Goal: Transaction & Acquisition: Book appointment/travel/reservation

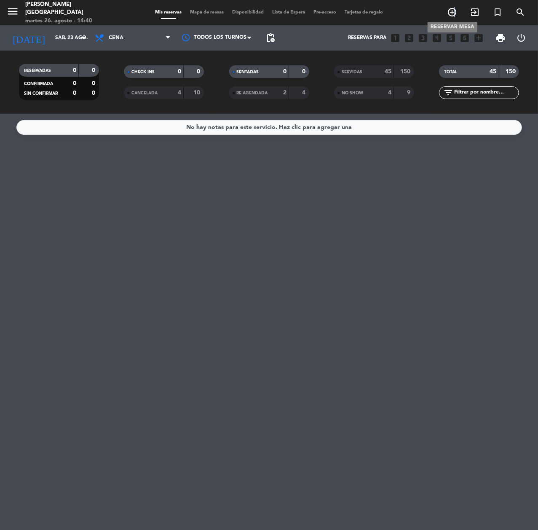
click at [454, 12] on icon "add_circle_outline" at bounding box center [452, 12] width 10 height 10
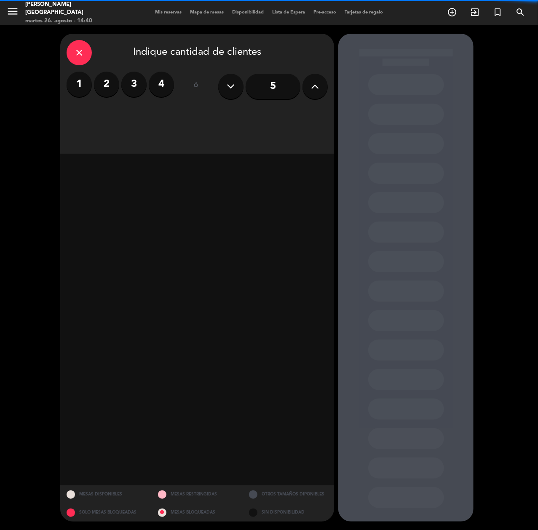
click at [312, 90] on icon at bounding box center [315, 86] width 8 height 13
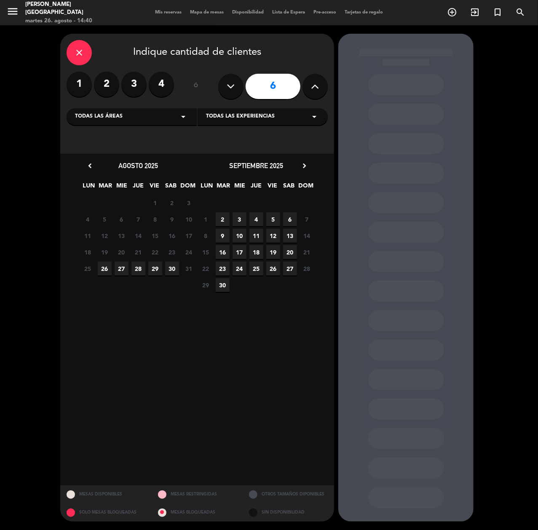
click at [140, 270] on span "28" at bounding box center [138, 269] width 14 height 14
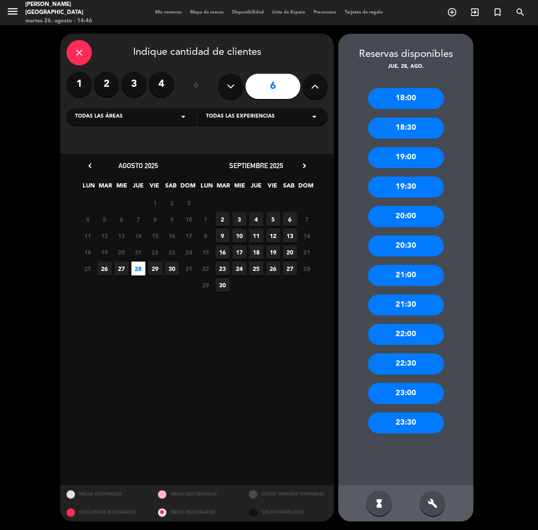
click at [103, 86] on label "2" at bounding box center [106, 84] width 25 height 25
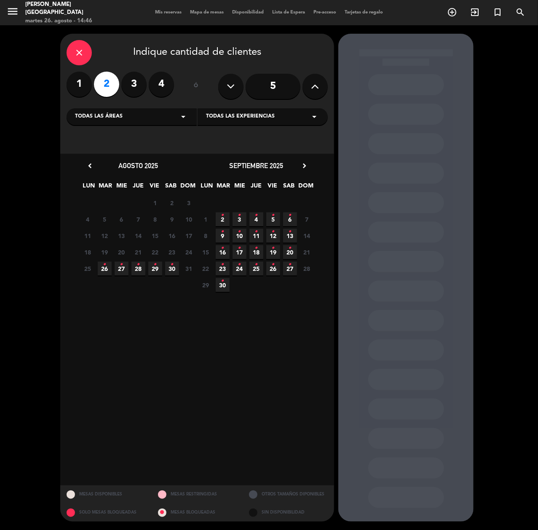
click at [167, 267] on span "30 •" at bounding box center [172, 269] width 14 height 14
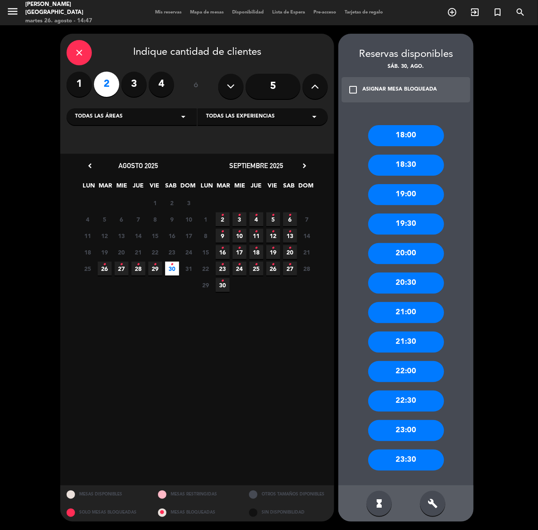
drag, startPoint x: 413, startPoint y: 252, endPoint x: 383, endPoint y: 254, distance: 29.5
click at [411, 252] on div "20:00" at bounding box center [406, 253] width 76 height 21
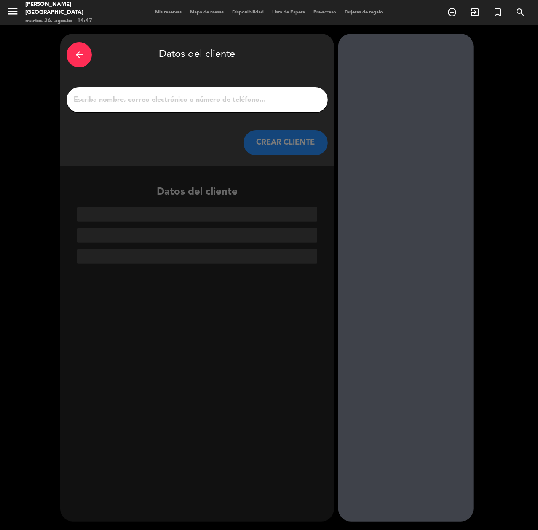
click at [102, 95] on input "1" at bounding box center [197, 100] width 249 height 12
paste input "[PERSON_NAME] [PERSON_NAME]"
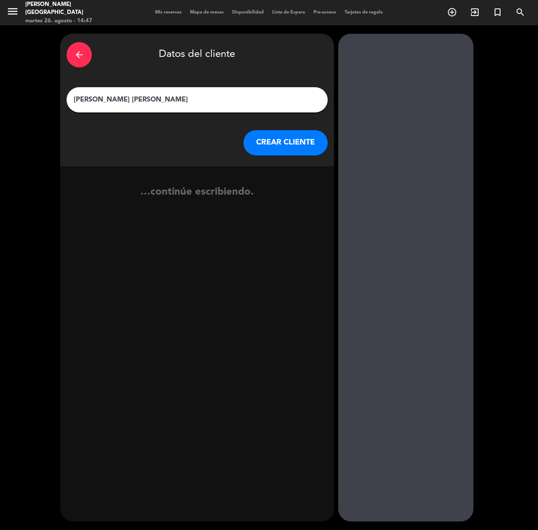
type input "[PERSON_NAME] [PERSON_NAME]"
click at [286, 137] on button "CREAR CLIENTE" at bounding box center [286, 142] width 84 height 25
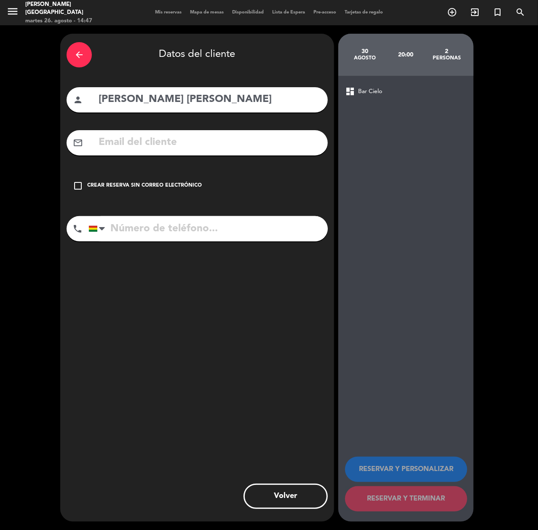
click at [161, 227] on input "tel" at bounding box center [207, 228] width 239 height 25
paste input "+591 74477041"
type input "+591 74477041"
click at [145, 183] on div "Crear reserva sin correo electrónico" at bounding box center [144, 186] width 115 height 8
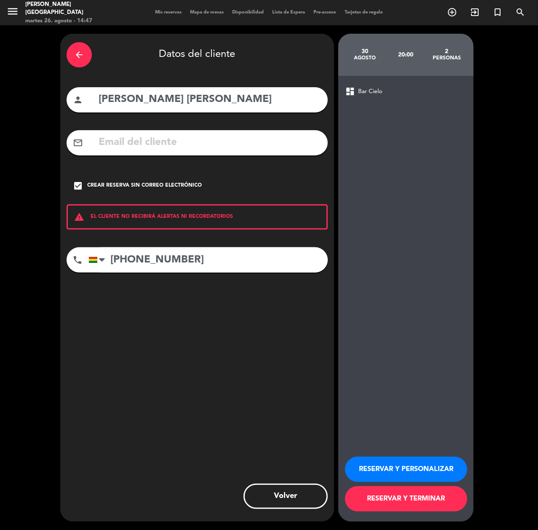
drag, startPoint x: 400, startPoint y: 469, endPoint x: 277, endPoint y: 420, distance: 132.0
click at [398, 470] on button "RESERVAR Y PERSONALIZAR" at bounding box center [406, 469] width 122 height 25
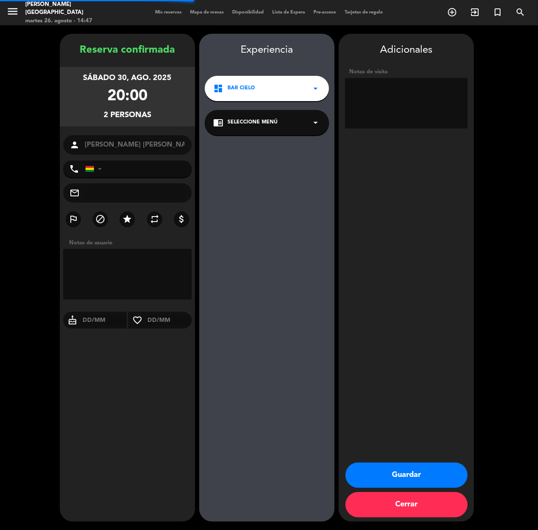
type input "+59174477041"
click at [388, 477] on button "Guardar" at bounding box center [406, 475] width 122 height 25
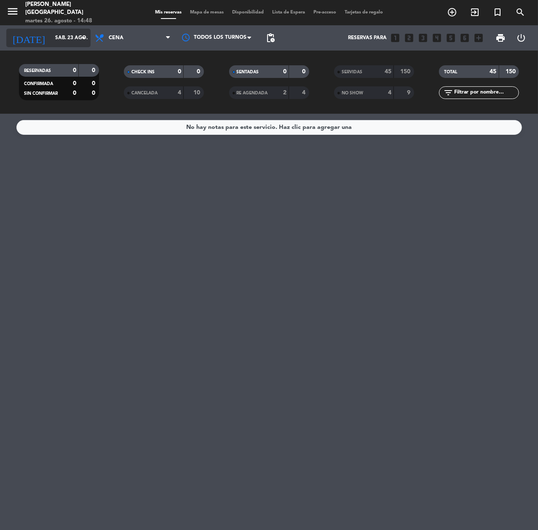
click at [65, 36] on input "sáb. 23 ago." at bounding box center [84, 38] width 67 height 14
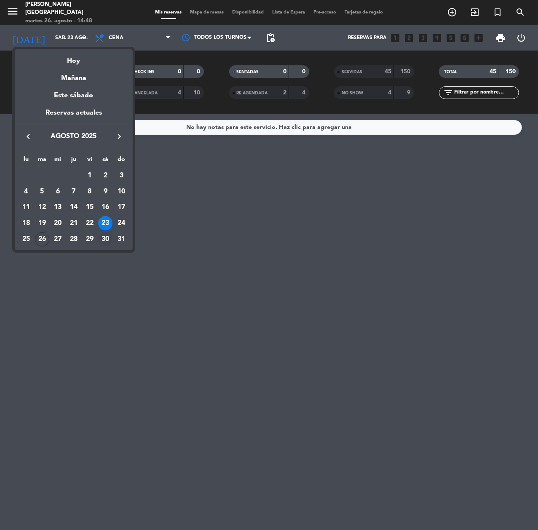
click at [107, 239] on div "30" at bounding box center [105, 239] width 14 height 14
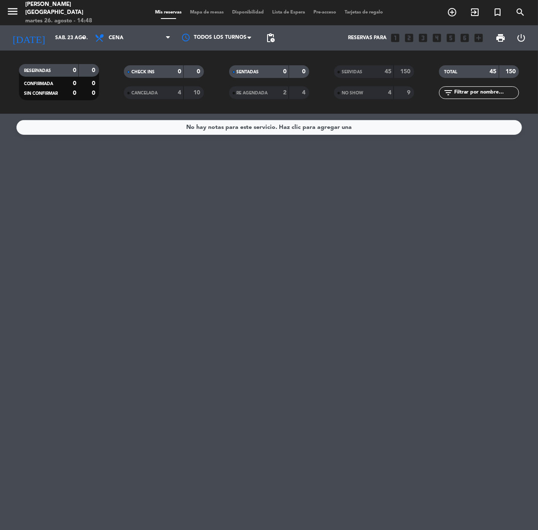
type input "sáb. 30 ago."
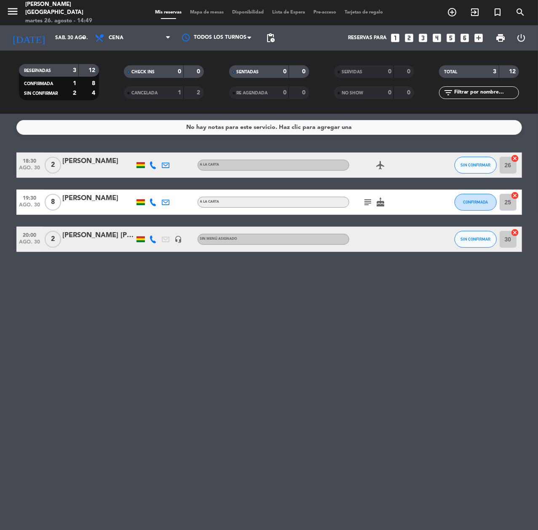
click at [466, 36] on icon "looks_6" at bounding box center [464, 37] width 11 height 11
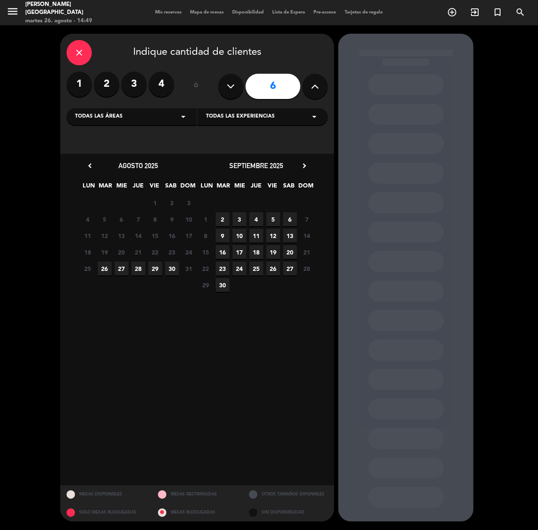
click at [140, 268] on span "28" at bounding box center [138, 269] width 14 height 14
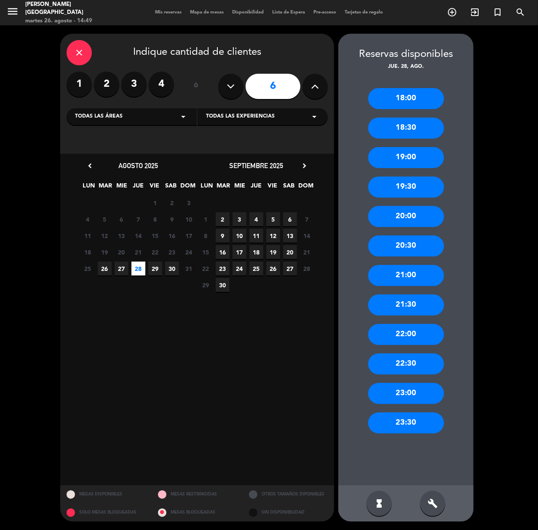
click at [405, 241] on div "20:30" at bounding box center [406, 246] width 76 height 21
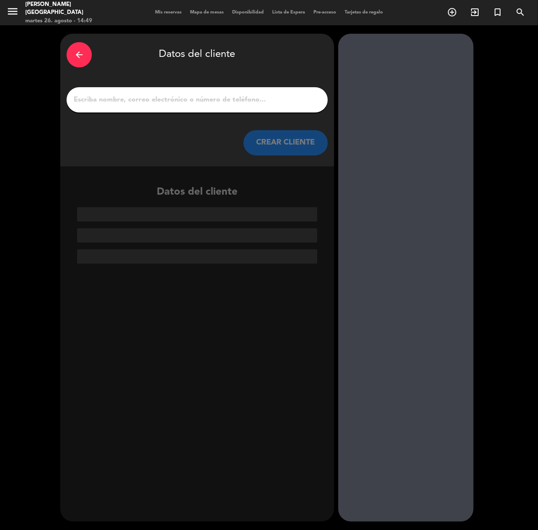
click at [103, 93] on div at bounding box center [197, 99] width 261 height 25
click at [104, 99] on input "1" at bounding box center [197, 100] width 249 height 12
paste input "[PERSON_NAME] [PERSON_NAME]"
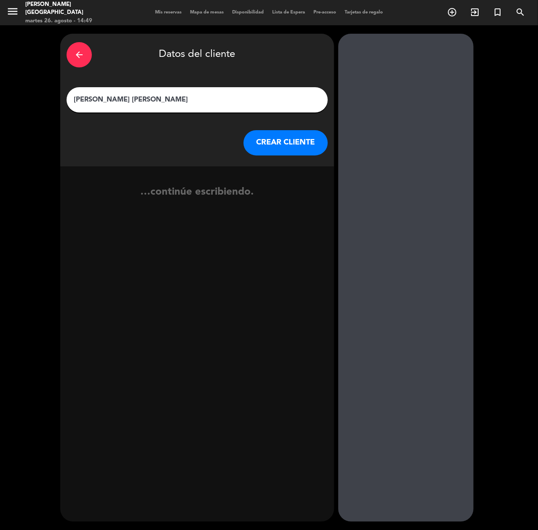
type input "[PERSON_NAME] [PERSON_NAME]"
click at [286, 143] on button "CREAR CLIENTE" at bounding box center [286, 142] width 84 height 25
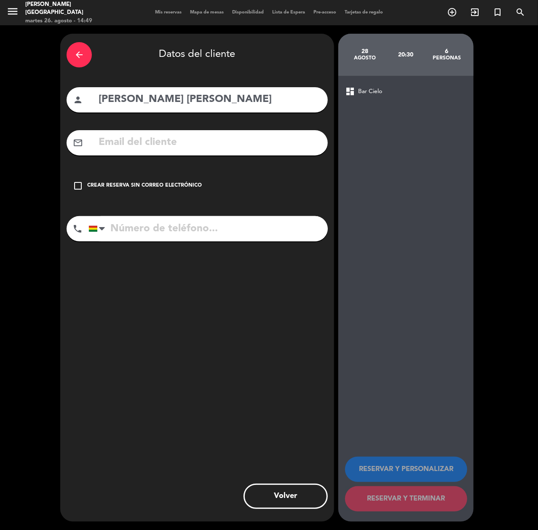
paste input "78707564"
click at [118, 223] on input "tel" at bounding box center [207, 228] width 239 height 25
type input "78707564"
click at [122, 180] on div "check_box_outline_blank Crear reserva sin correo electrónico" at bounding box center [197, 185] width 261 height 25
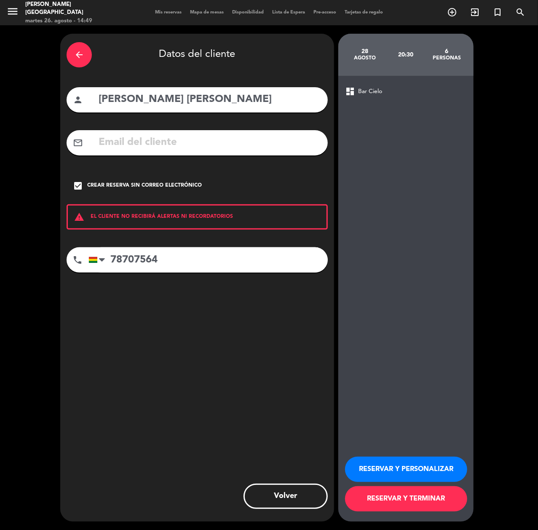
drag, startPoint x: 389, startPoint y: 466, endPoint x: 124, endPoint y: 511, distance: 269.2
click at [384, 466] on button "RESERVAR Y PERSONALIZAR" at bounding box center [406, 469] width 122 height 25
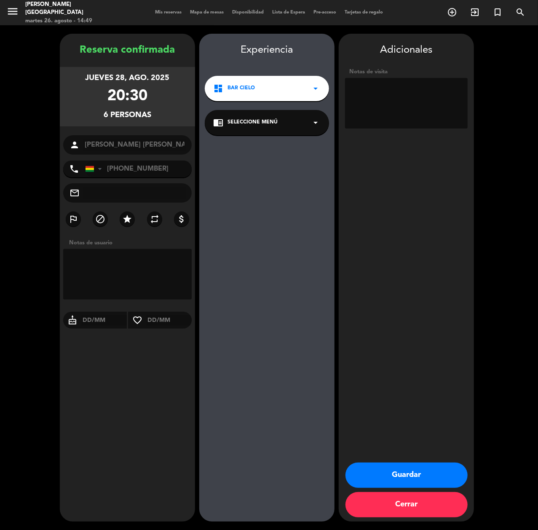
click at [395, 472] on button "Guardar" at bounding box center [406, 475] width 122 height 25
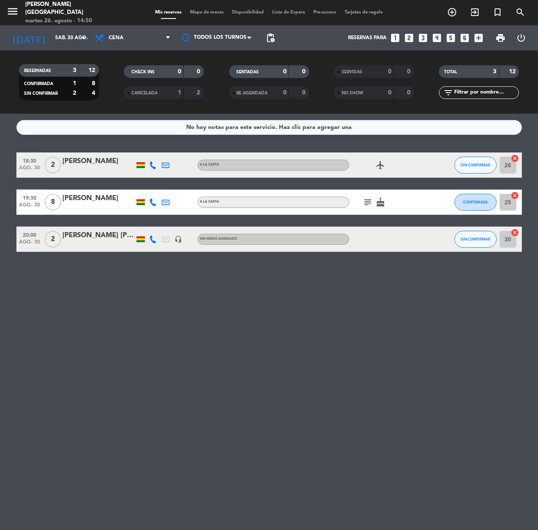
click at [66, 24] on div "menu [PERSON_NAME] martes 26. agosto - 14:50 Mis reservas Mapa de mesas Disponi…" at bounding box center [269, 12] width 538 height 25
click at [65, 33] on input "sáb. 30 ago." at bounding box center [84, 38] width 67 height 14
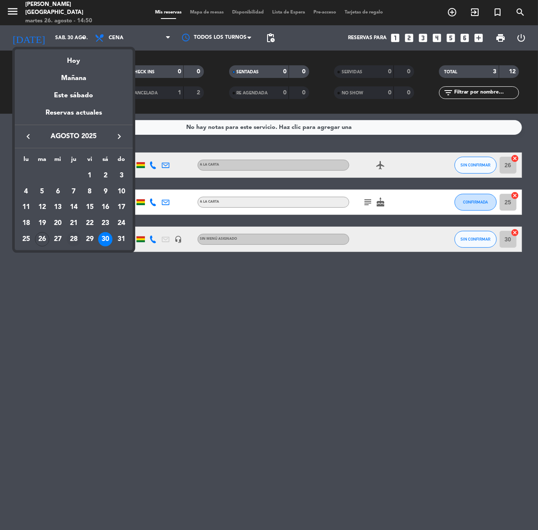
click at [71, 240] on div "28" at bounding box center [74, 239] width 14 height 14
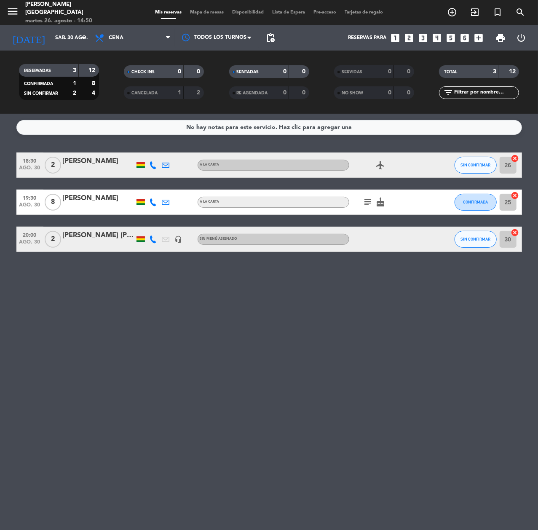
type input "jue. 28 ago."
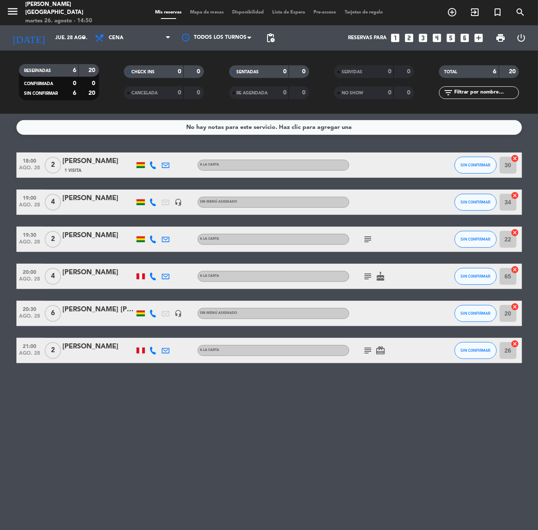
click at [103, 316] on div at bounding box center [99, 319] width 72 height 7
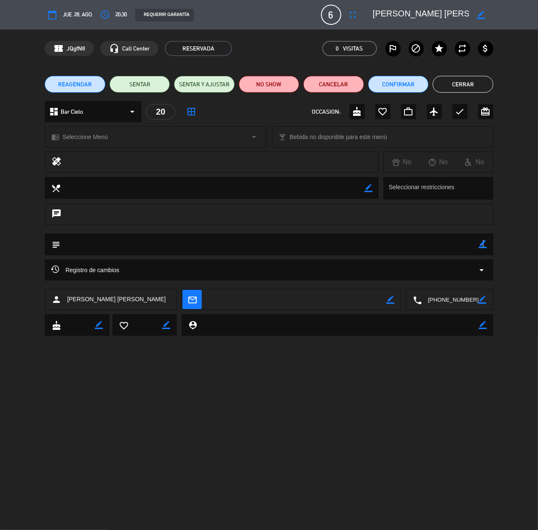
drag, startPoint x: 483, startPoint y: 244, endPoint x: 474, endPoint y: 243, distance: 8.5
click at [482, 244] on icon "border_color" at bounding box center [483, 244] width 8 height 8
click at [472, 243] on textarea at bounding box center [269, 243] width 418 height 21
click at [176, 245] on textarea at bounding box center [269, 243] width 418 height 21
click at [134, 248] on textarea at bounding box center [269, 243] width 418 height 21
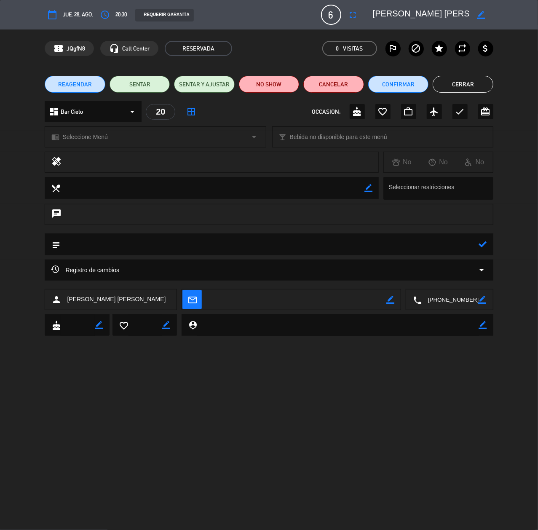
click at [269, 241] on textarea at bounding box center [269, 243] width 418 height 21
paste textarea "Cumpleañera: [PERSON_NAME]"
drag, startPoint x: 483, startPoint y: 241, endPoint x: 458, endPoint y: 229, distance: 28.1
click at [477, 241] on div "subject" at bounding box center [269, 244] width 448 height 22
click at [361, 110] on icon "cake" at bounding box center [357, 112] width 10 height 10
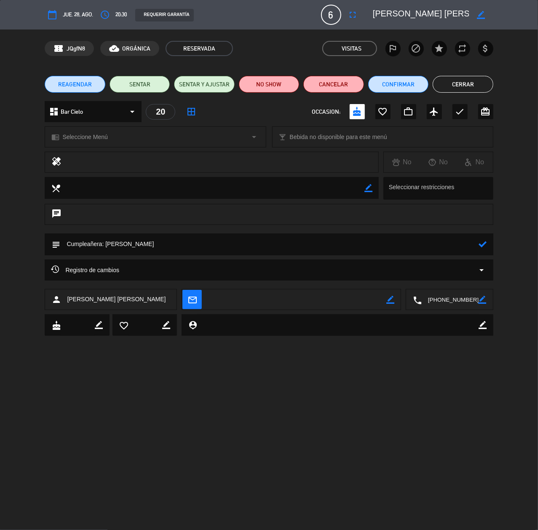
click at [482, 239] on div at bounding box center [483, 244] width 8 height 22
click at [485, 247] on icon at bounding box center [483, 244] width 8 height 8
type textarea "Cumpleañera: [PERSON_NAME]"
drag, startPoint x: 462, startPoint y: 83, endPoint x: 159, endPoint y: 189, distance: 320.6
click at [460, 83] on button "Cerrar" at bounding box center [463, 84] width 60 height 17
